Goal: Transaction & Acquisition: Purchase product/service

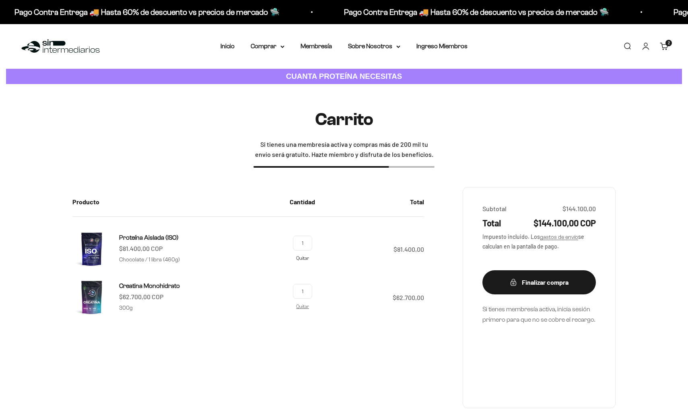
click at [309, 259] on link "Quitar" at bounding box center [302, 257] width 13 height 5
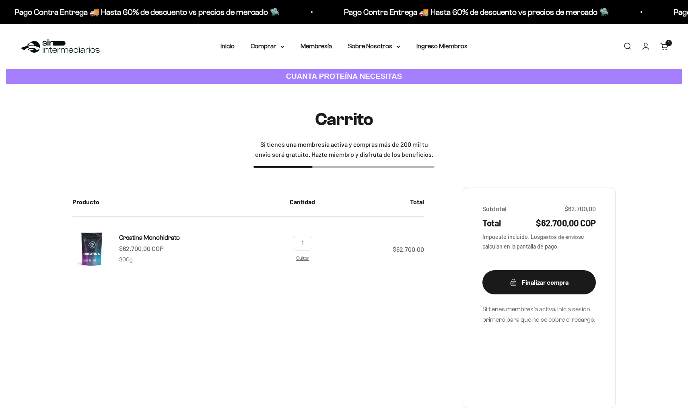
click at [312, 242] on input "1" at bounding box center [302, 243] width 19 height 15
type input "2"
click at [280, 47] on icon at bounding box center [282, 46] width 4 height 3
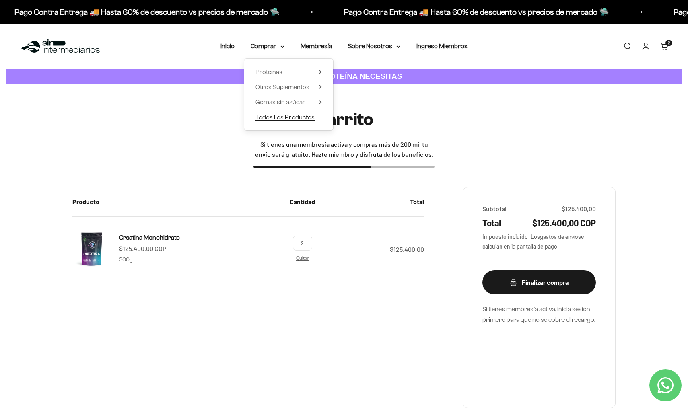
click at [284, 118] on span "Todos Los Productos" at bounding box center [284, 117] width 59 height 7
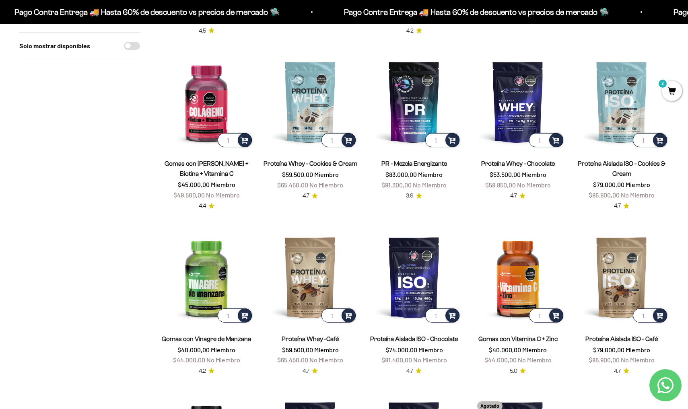
scroll to position [421, 0]
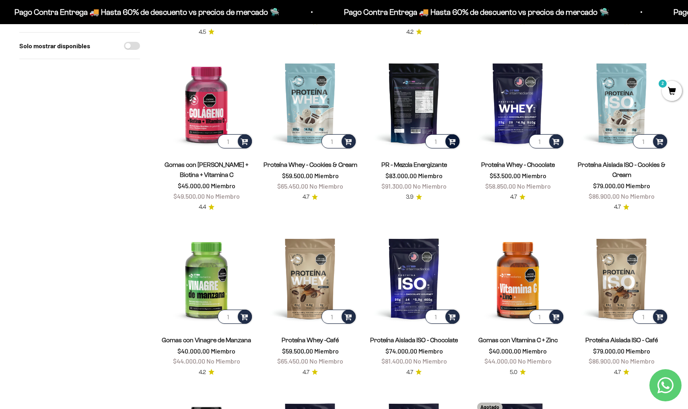
click at [456, 142] on div at bounding box center [452, 141] width 14 height 14
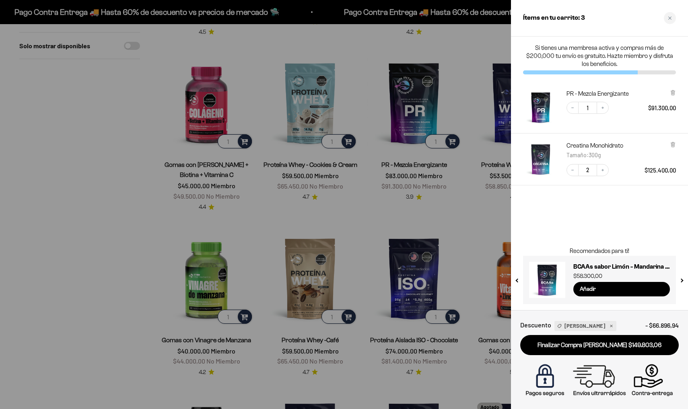
click at [465, 259] on div at bounding box center [344, 204] width 688 height 409
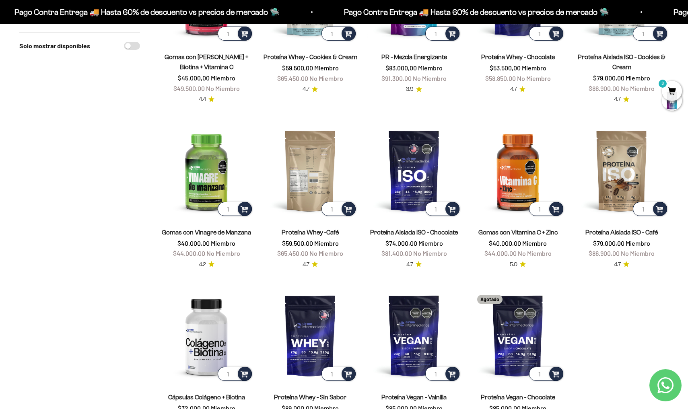
scroll to position [528, 0]
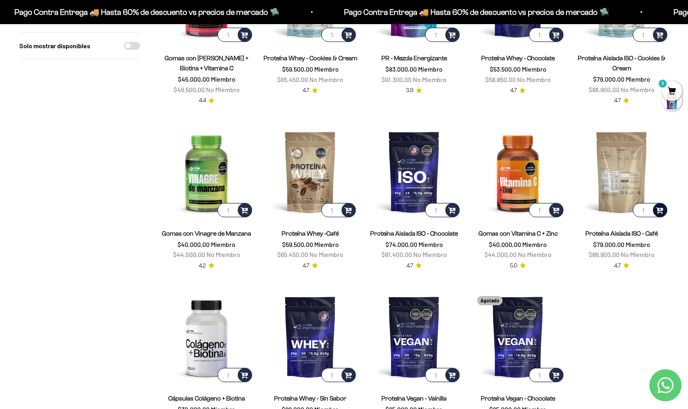
click at [660, 211] on span at bounding box center [659, 209] width 8 height 9
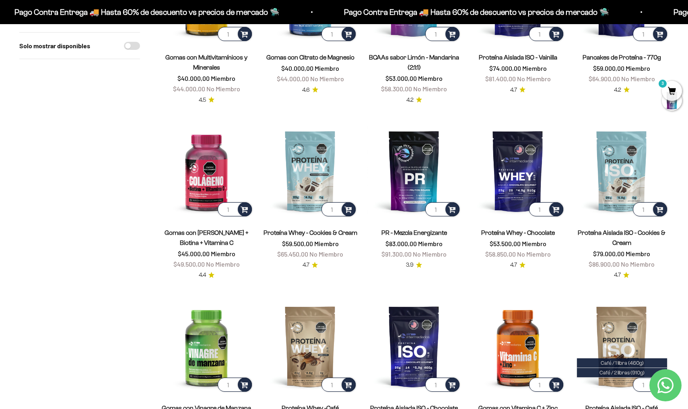
scroll to position [380, 0]
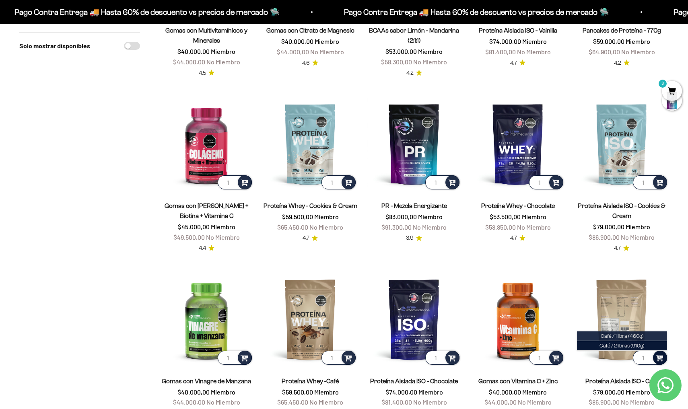
click at [613, 335] on span "Café / 1 libra (460g)" at bounding box center [621, 336] width 43 height 6
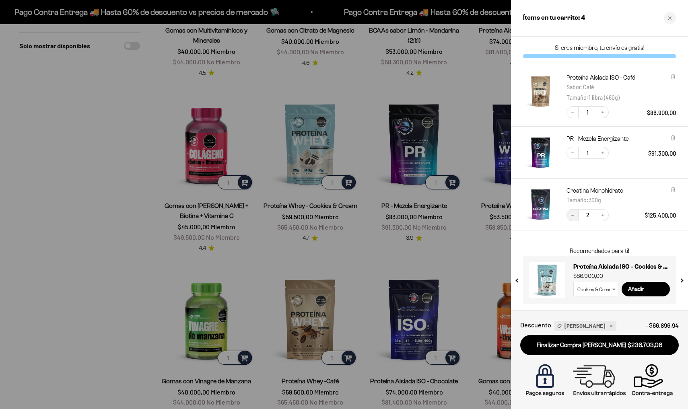
click at [574, 216] on icon "Decrease quantity" at bounding box center [572, 215] width 5 height 5
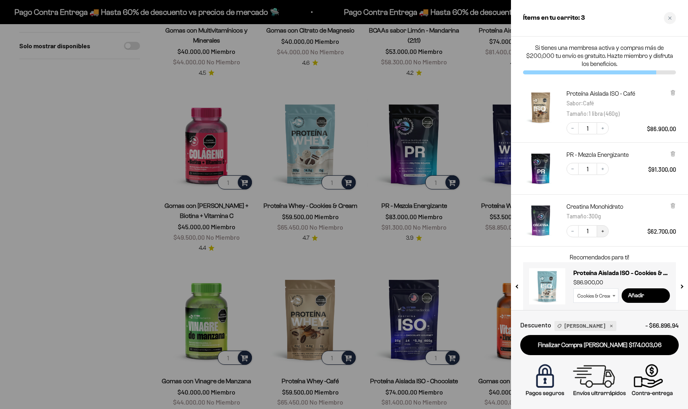
click at [601, 230] on icon "Increase quantity" at bounding box center [602, 231] width 5 height 5
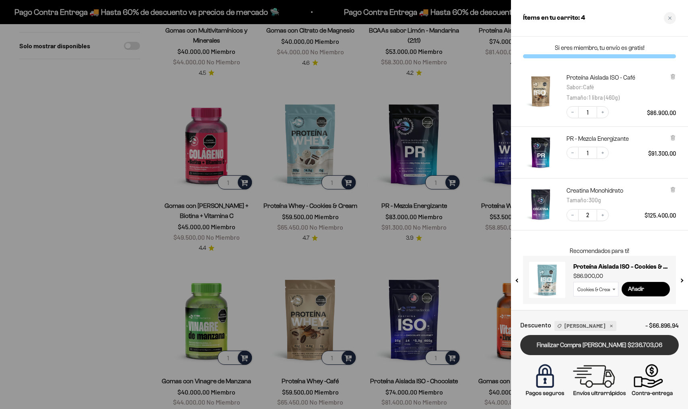
click at [576, 348] on link "Finalizar Compra Segura $236.703,06" at bounding box center [599, 345] width 158 height 21
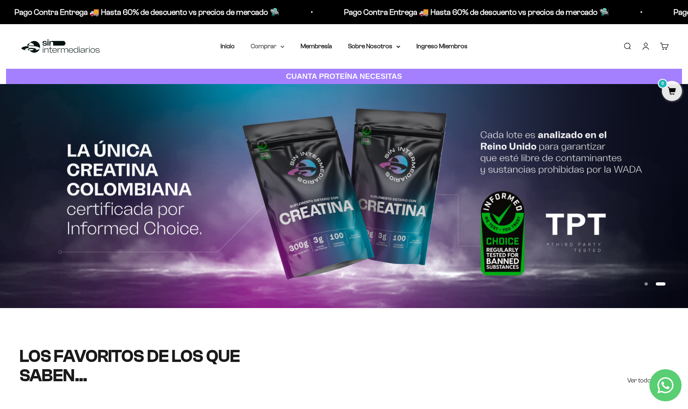
click at [280, 45] on icon at bounding box center [282, 46] width 4 height 3
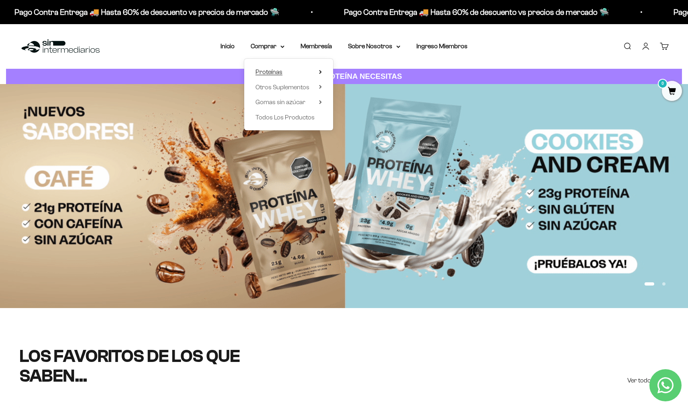
click at [277, 71] on span "Proteínas" at bounding box center [268, 71] width 27 height 7
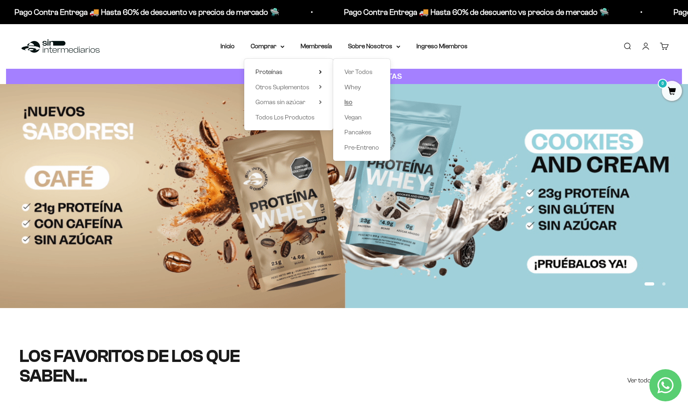
click at [350, 102] on link "Iso" at bounding box center [361, 102] width 35 height 10
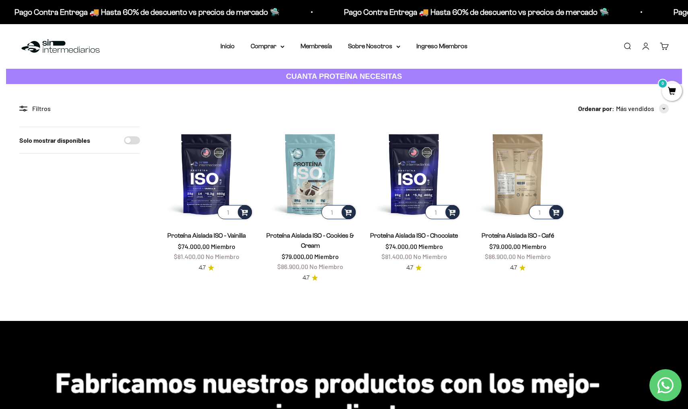
click at [521, 185] on img at bounding box center [517, 174] width 94 height 94
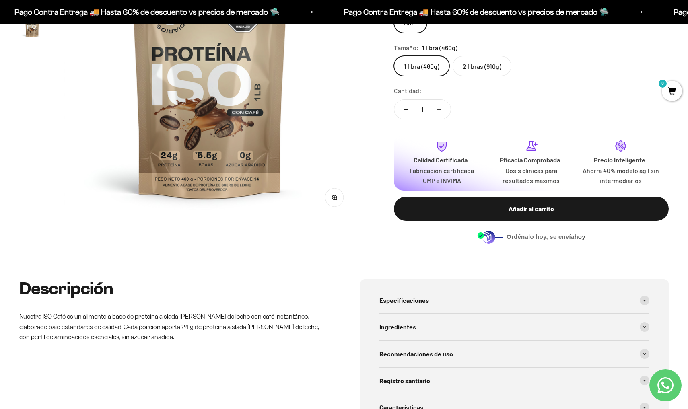
scroll to position [174, 0]
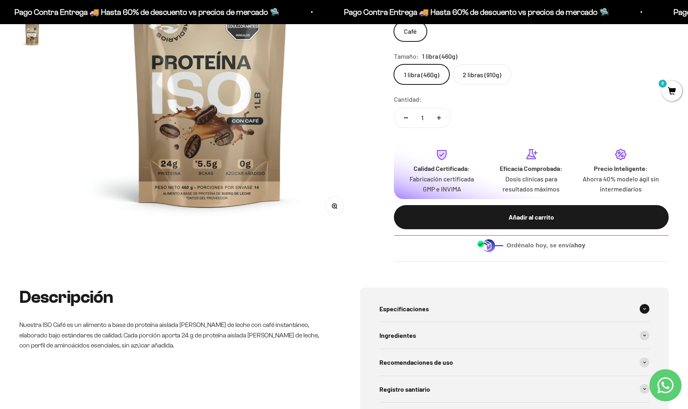
click at [457, 298] on div "Especificaciones" at bounding box center [514, 309] width 270 height 27
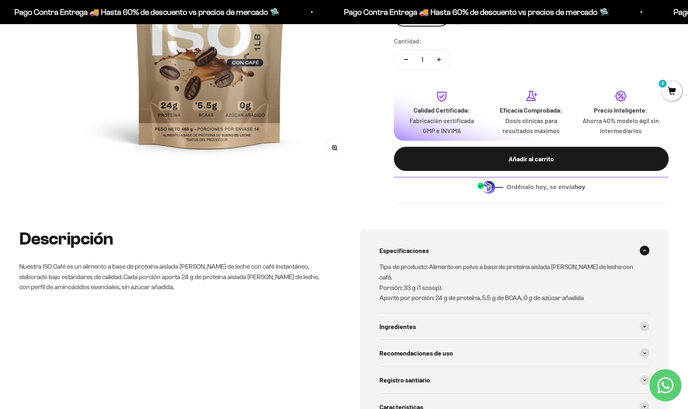
scroll to position [232, 0]
click at [454, 319] on div "Ingredientes" at bounding box center [514, 326] width 270 height 27
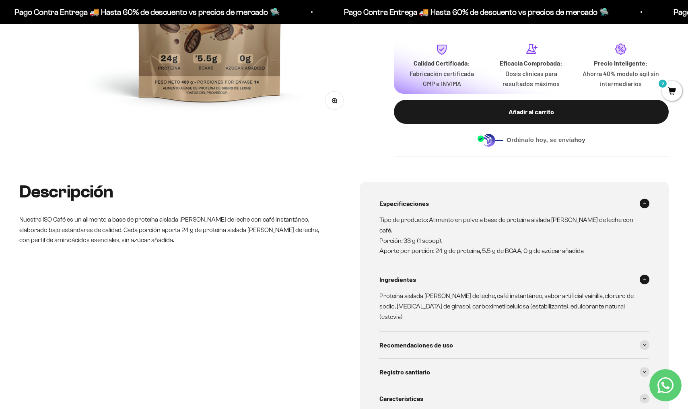
scroll to position [279, 0]
click at [449, 332] on div "Recomendaciones de uso" at bounding box center [514, 345] width 270 height 27
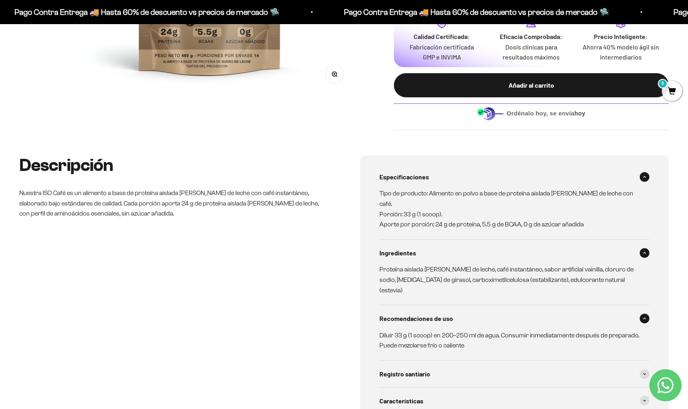
scroll to position [338, 0]
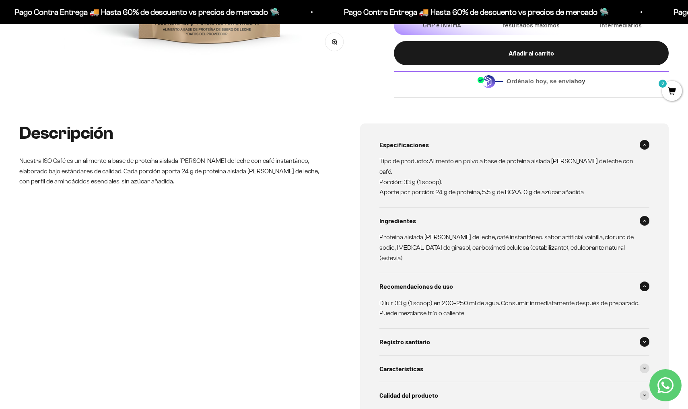
click at [449, 329] on div "Registro santiario" at bounding box center [514, 342] width 270 height 27
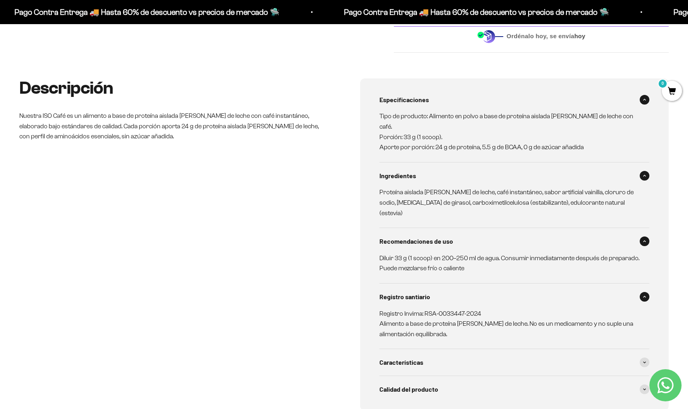
scroll to position [383, 0]
click at [433, 349] on div "Características" at bounding box center [514, 362] width 270 height 27
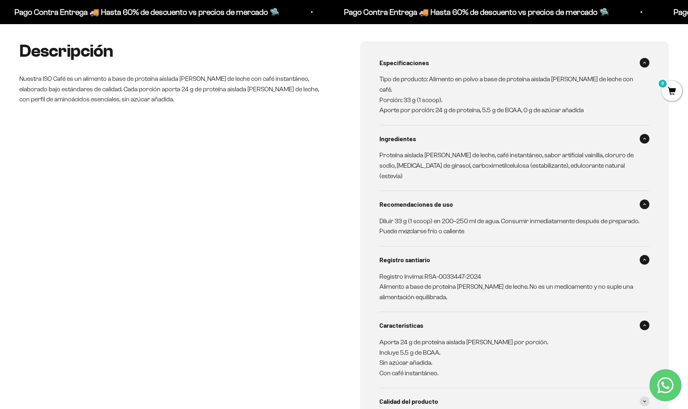
scroll to position [420, 0]
click at [434, 388] on div "Calidad del producto" at bounding box center [514, 401] width 270 height 27
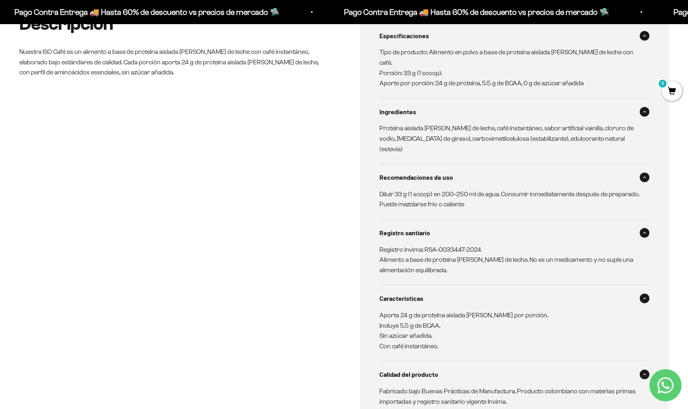
scroll to position [447, 0]
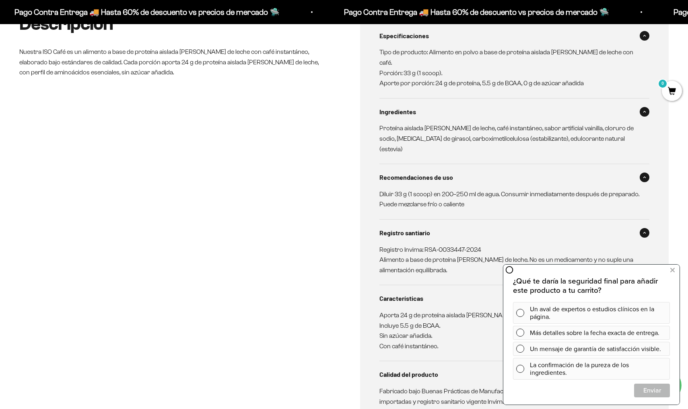
click at [290, 263] on div "Descripción Nuestra ISO Café es un alimento a base de proteína aislada de suero…" at bounding box center [173, 219] width 308 height 410
click at [668, 273] on button at bounding box center [672, 270] width 14 height 13
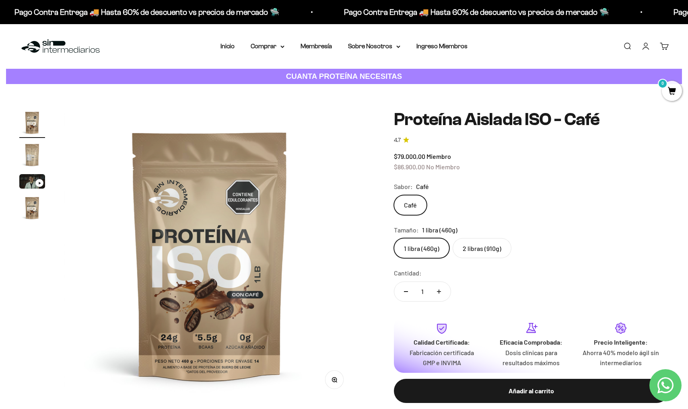
scroll to position [0, 0]
click at [279, 48] on summary "Comprar" at bounding box center [268, 46] width 34 height 10
click at [287, 90] on span "Otros Suplementos" at bounding box center [282, 87] width 54 height 7
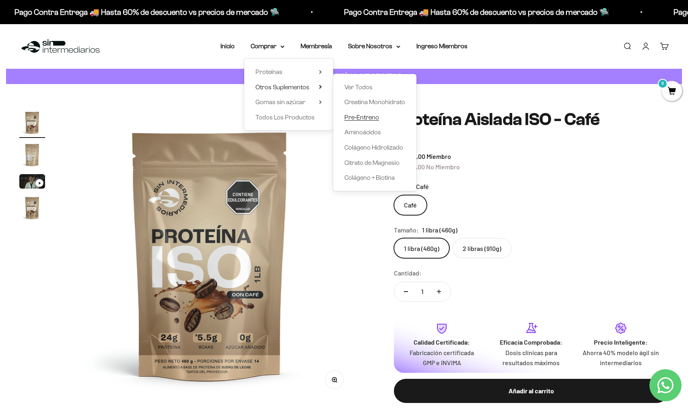
click at [347, 114] on span "Pre-Entreno" at bounding box center [361, 117] width 35 height 7
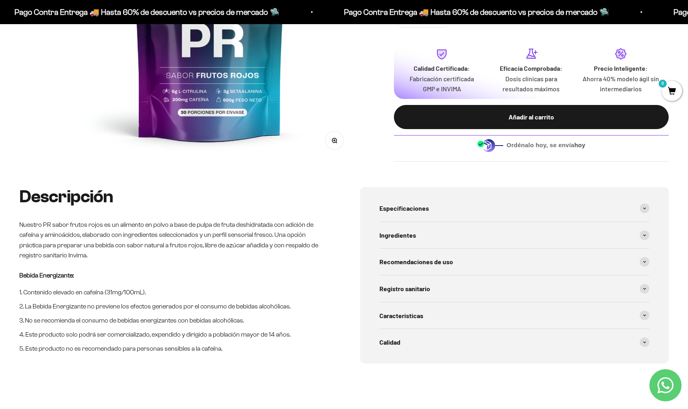
scroll to position [240, 0]
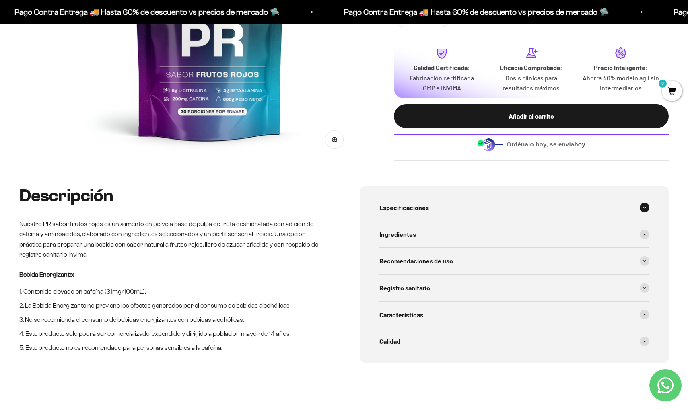
click at [405, 216] on div "Especificaciones" at bounding box center [514, 207] width 270 height 27
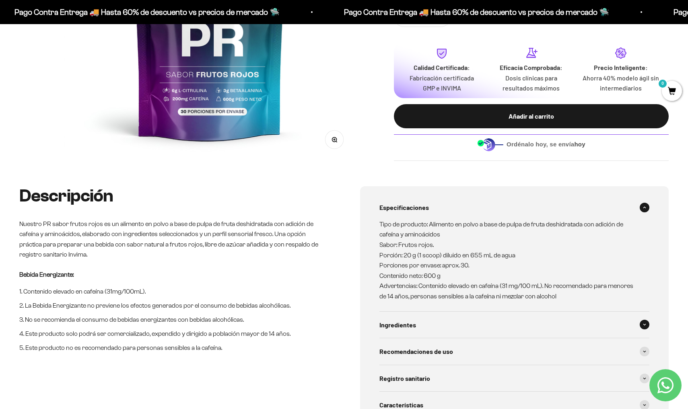
click at [419, 325] on div "Ingredientes" at bounding box center [514, 325] width 270 height 27
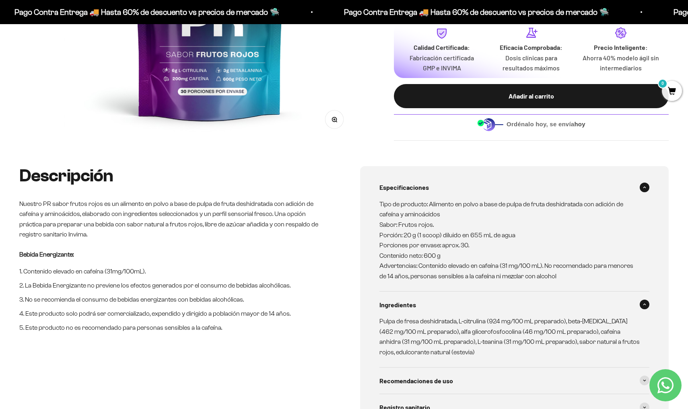
scroll to position [265, 0]
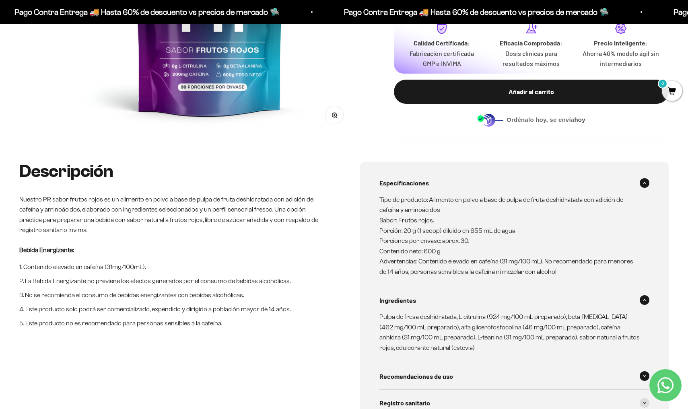
click at [416, 367] on div "Recomendaciones de uso" at bounding box center [514, 376] width 270 height 27
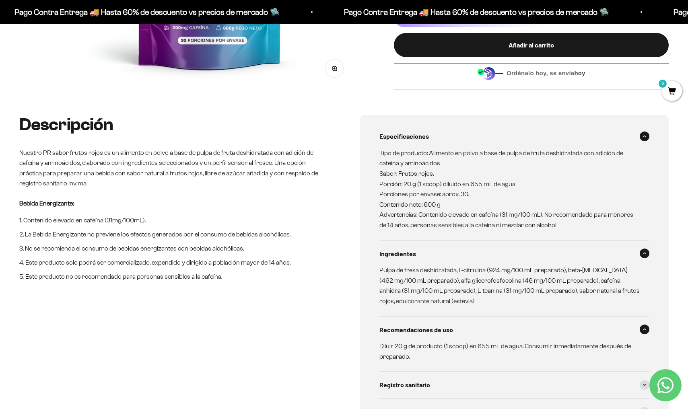
scroll to position [312, 0]
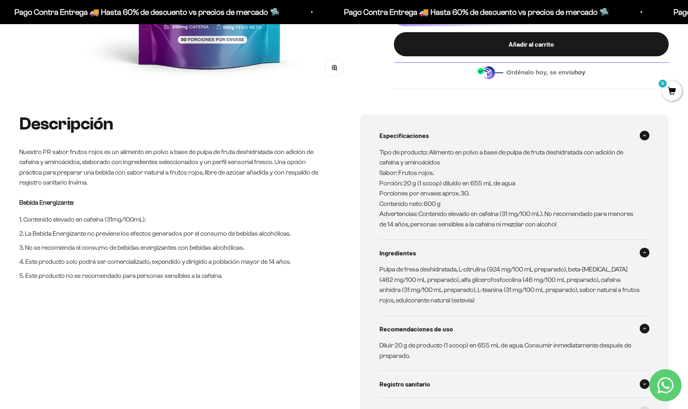
click at [413, 373] on div "Registro sanitario" at bounding box center [514, 384] width 270 height 27
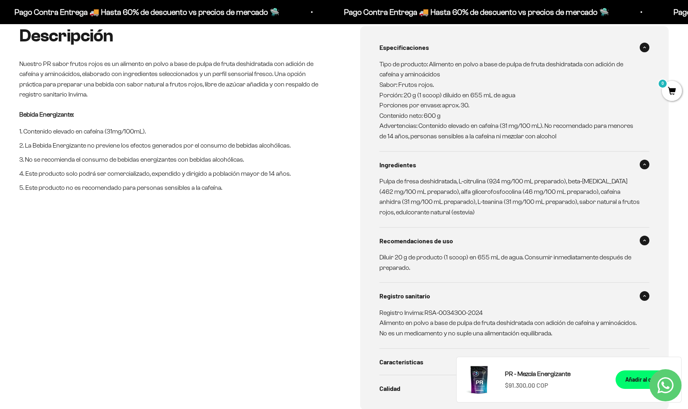
scroll to position [401, 0]
click at [405, 362] on div "Características" at bounding box center [514, 361] width 270 height 27
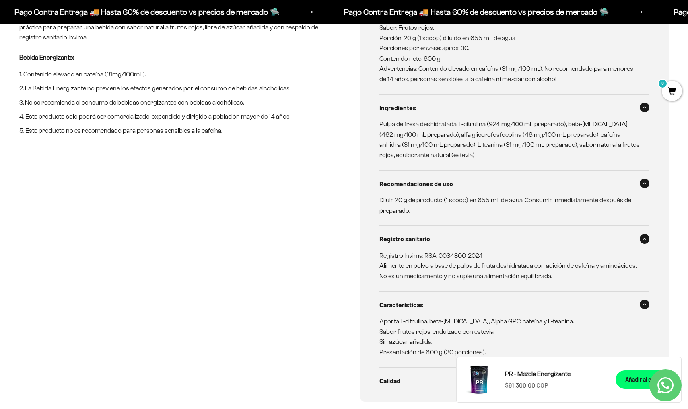
scroll to position [459, 0]
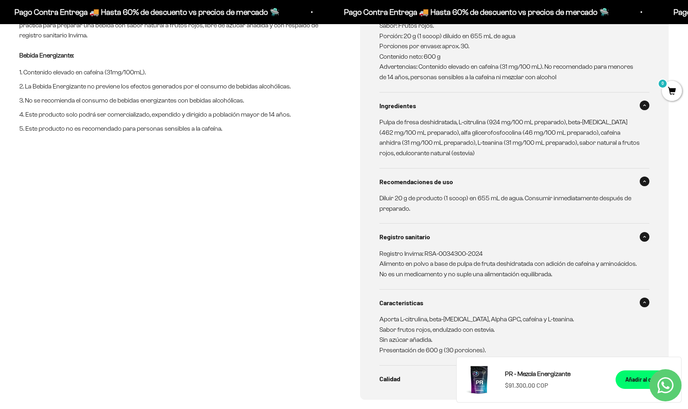
click at [405, 366] on div "Calidad" at bounding box center [514, 379] width 270 height 27
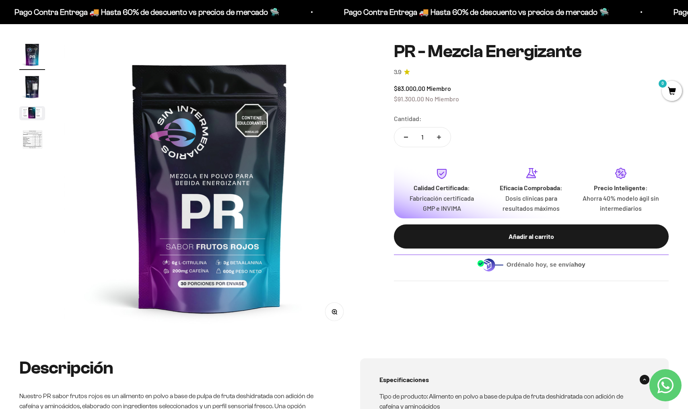
scroll to position [57, 0]
